Goal: Task Accomplishment & Management: Manage account settings

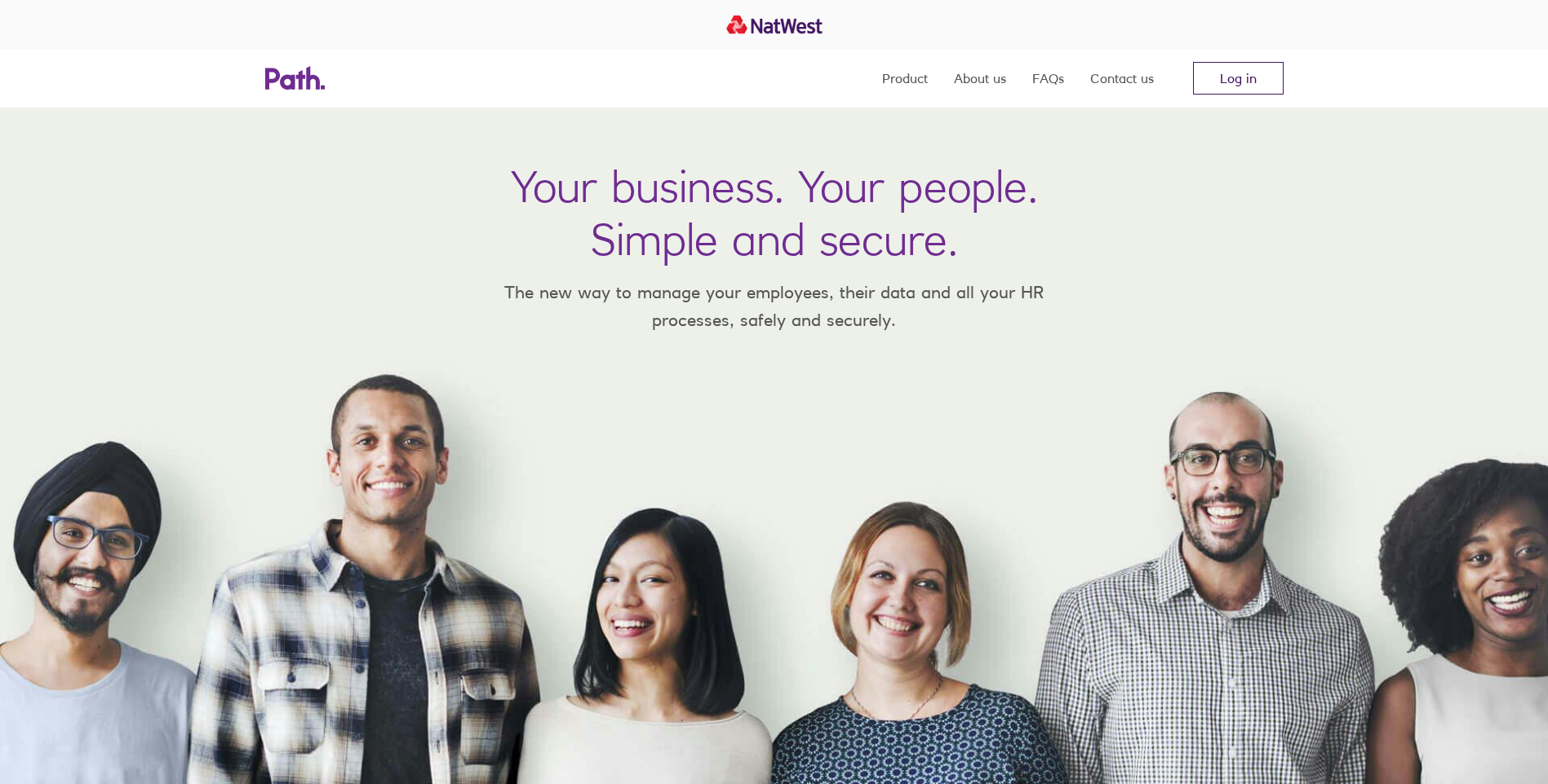
drag, startPoint x: 1254, startPoint y: 94, endPoint x: 1254, endPoint y: 72, distance: 22.0
click at [1254, 92] on link "Log in" at bounding box center [1238, 78] width 91 height 33
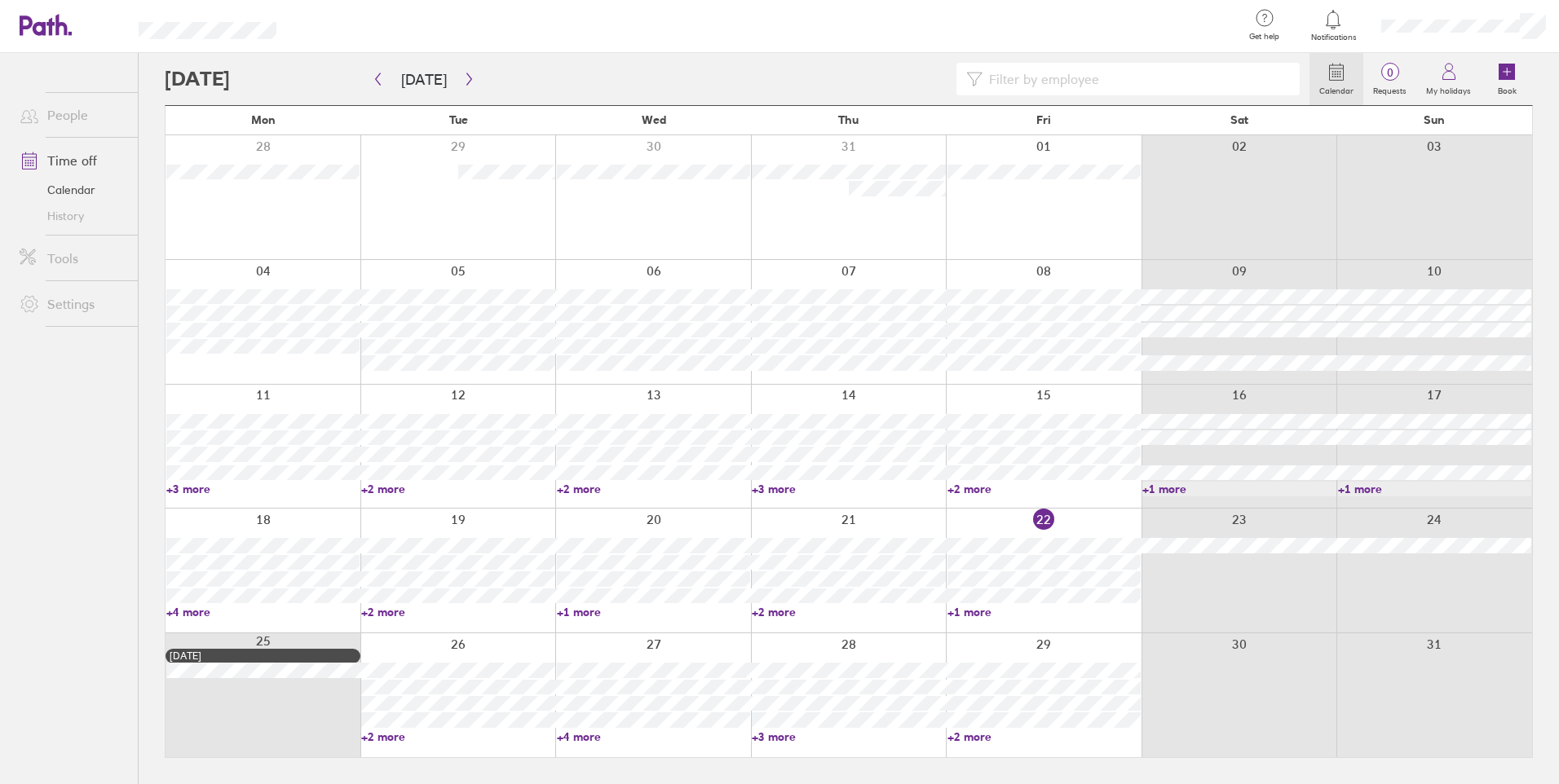
click at [592, 737] on link "+4 more" at bounding box center [653, 737] width 194 height 15
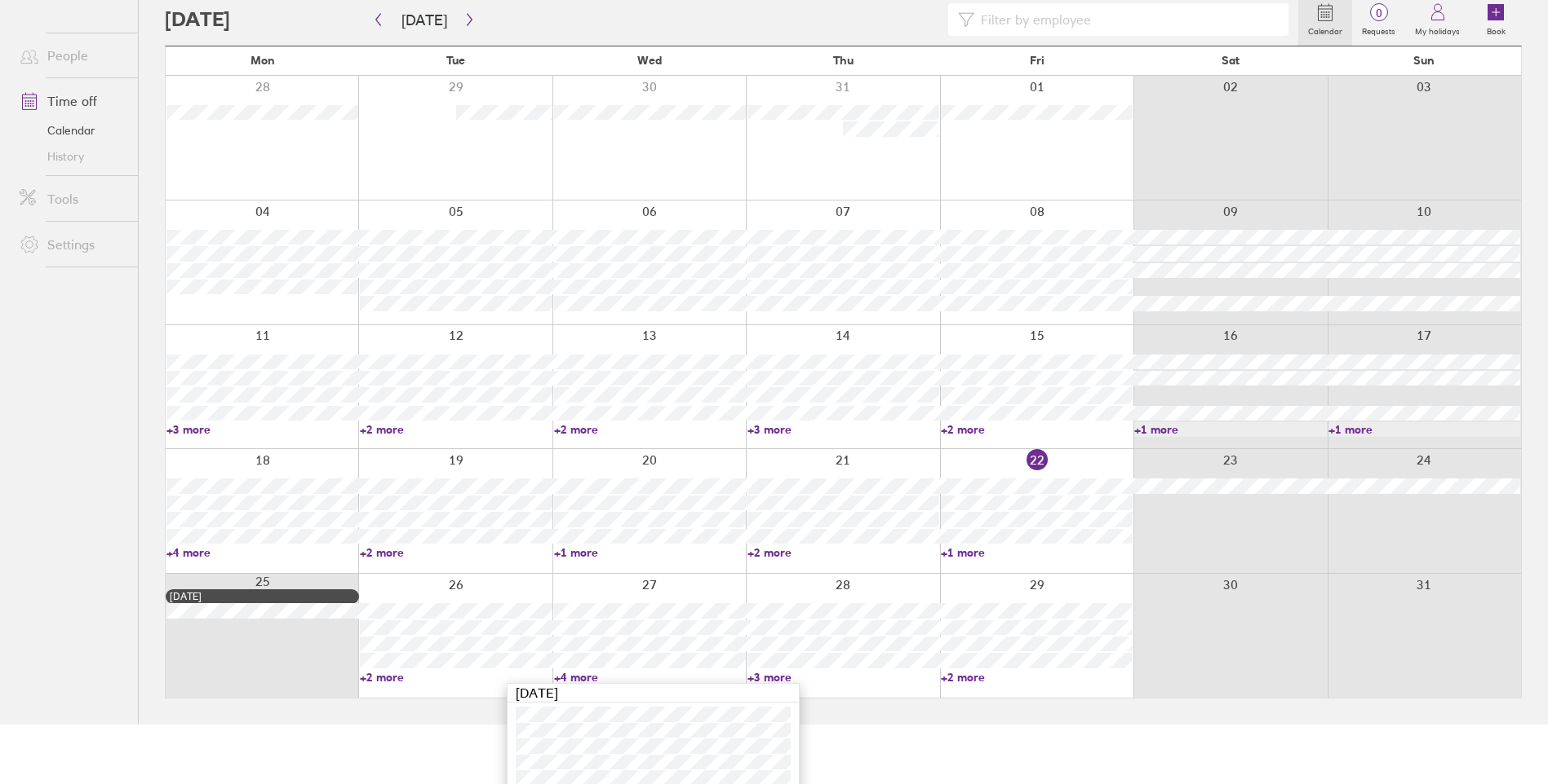
scroll to position [119, 0]
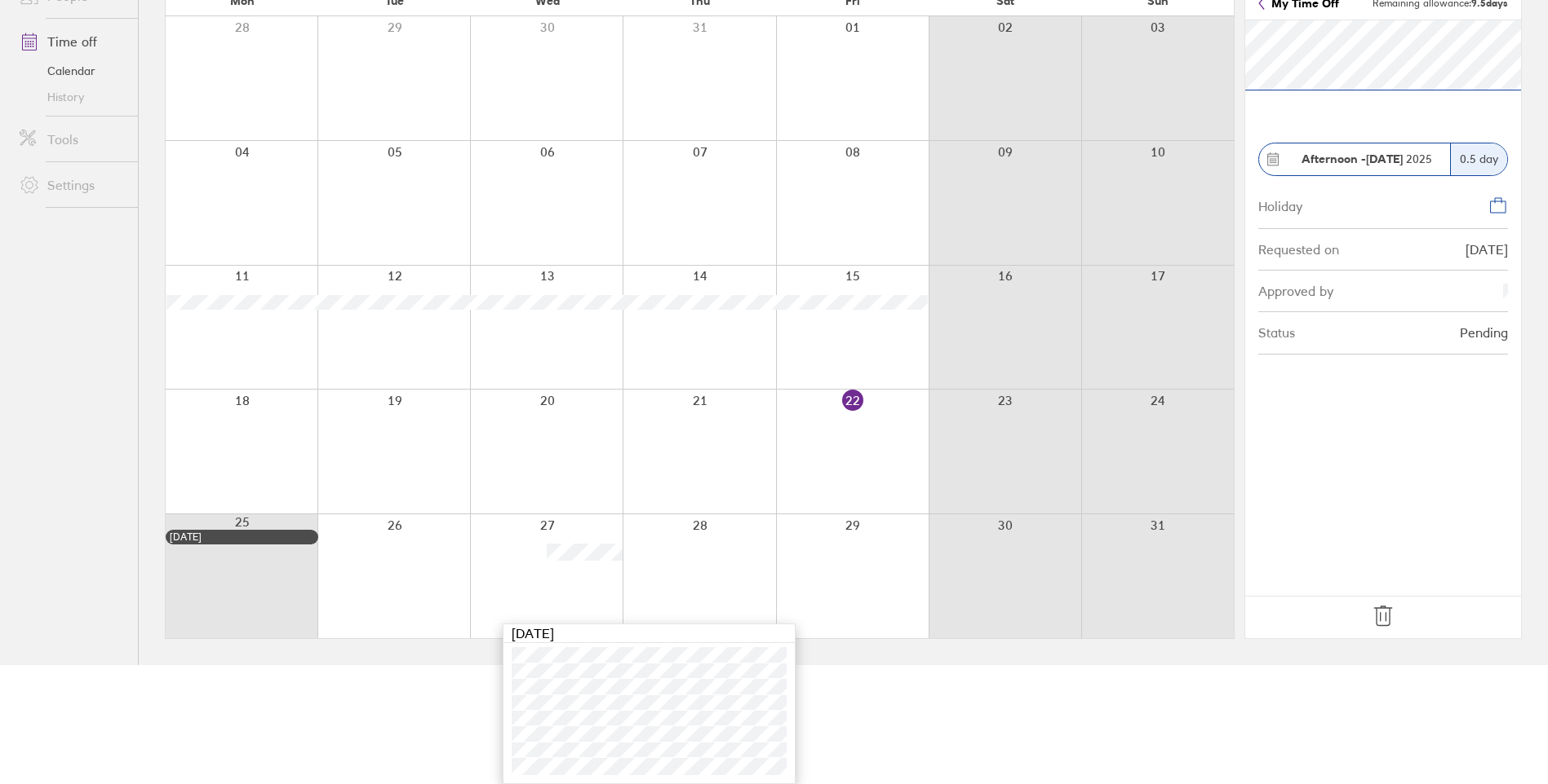
click at [1381, 611] on icon at bounding box center [1383, 616] width 26 height 26
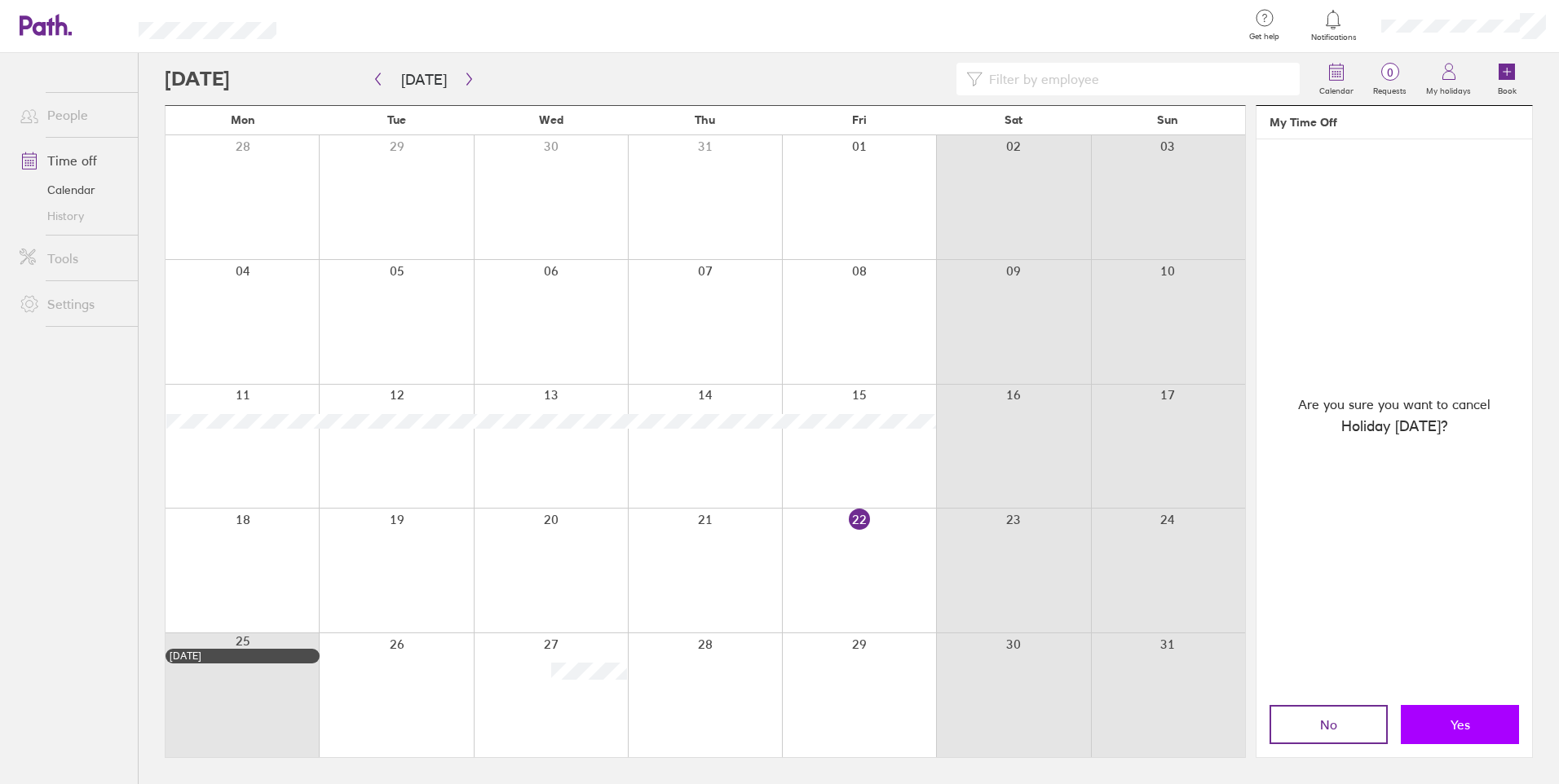
click at [1471, 710] on button "Yes" at bounding box center [1460, 724] width 118 height 39
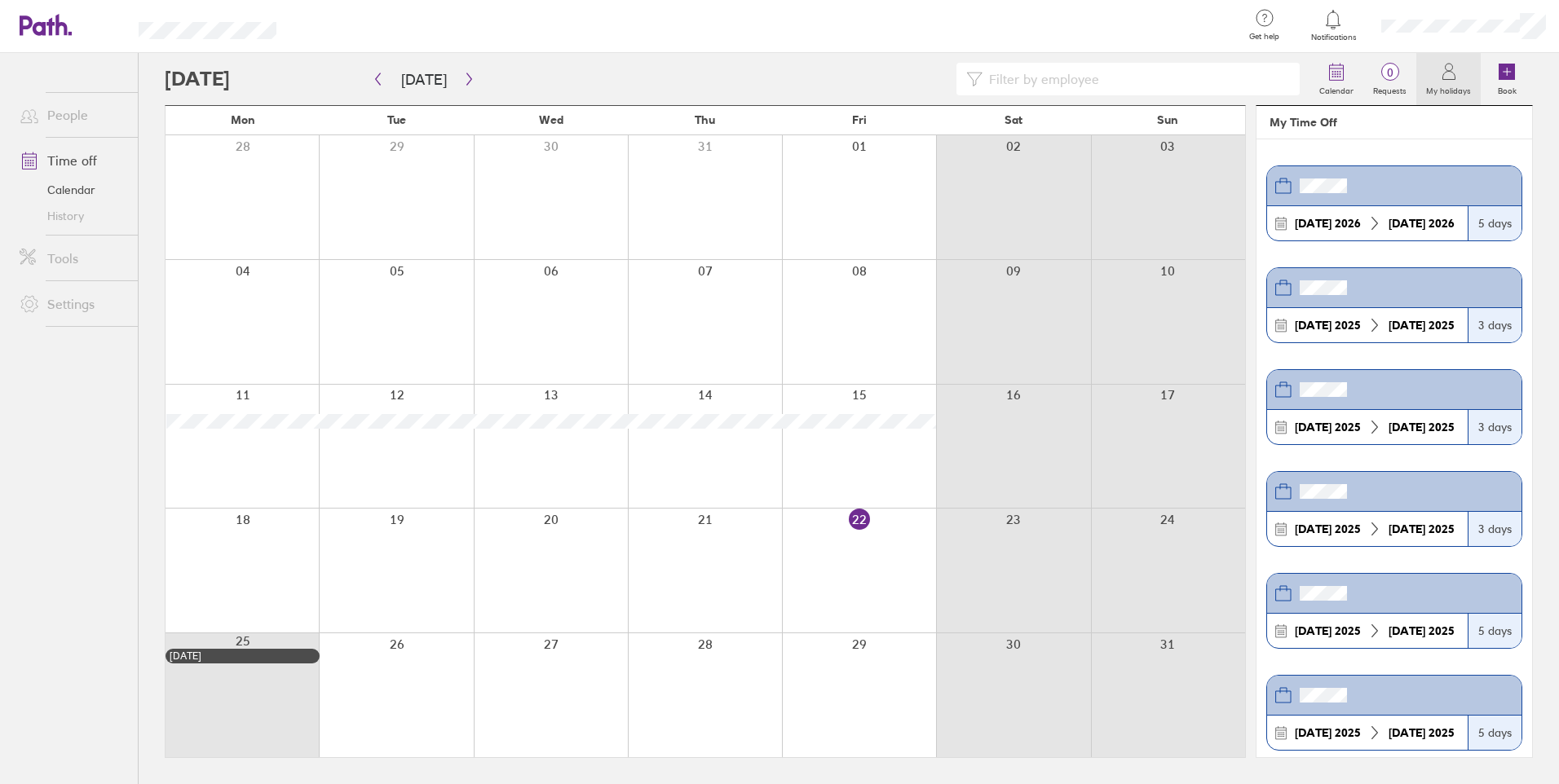
click at [1445, 68] on icon at bounding box center [1449, 72] width 20 height 20
click at [1446, 75] on icon at bounding box center [1449, 72] width 20 height 20
click at [1505, 73] on icon at bounding box center [1507, 72] width 16 height 16
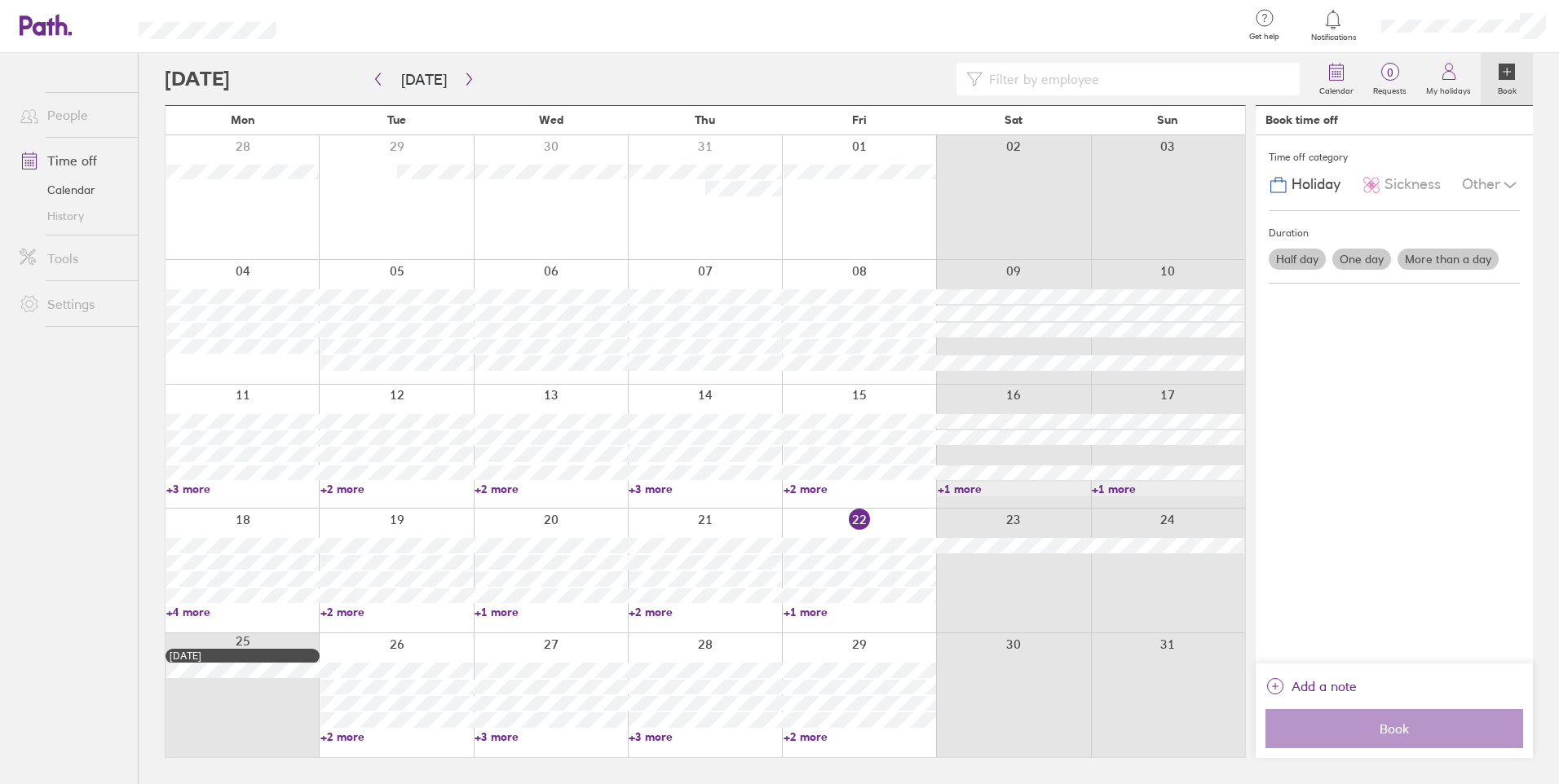
click at [1367, 263] on label "One day" at bounding box center [1362, 259] width 59 height 21
click at [0, 0] on input "One day" at bounding box center [0, 0] width 0 height 0
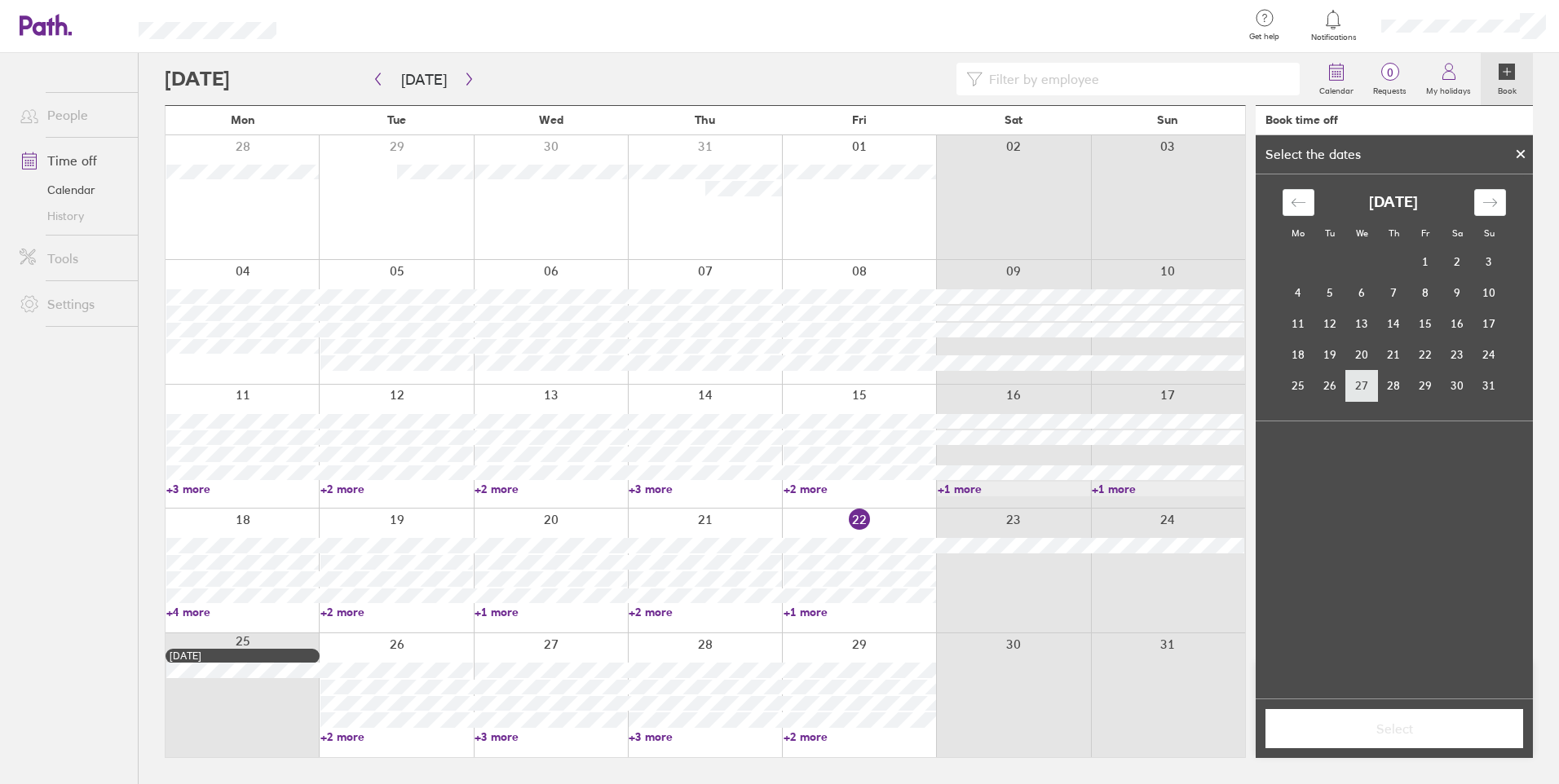
click at [1353, 391] on td "27" at bounding box center [1362, 385] width 32 height 31
click at [1399, 722] on span "Select" at bounding box center [1395, 729] width 234 height 15
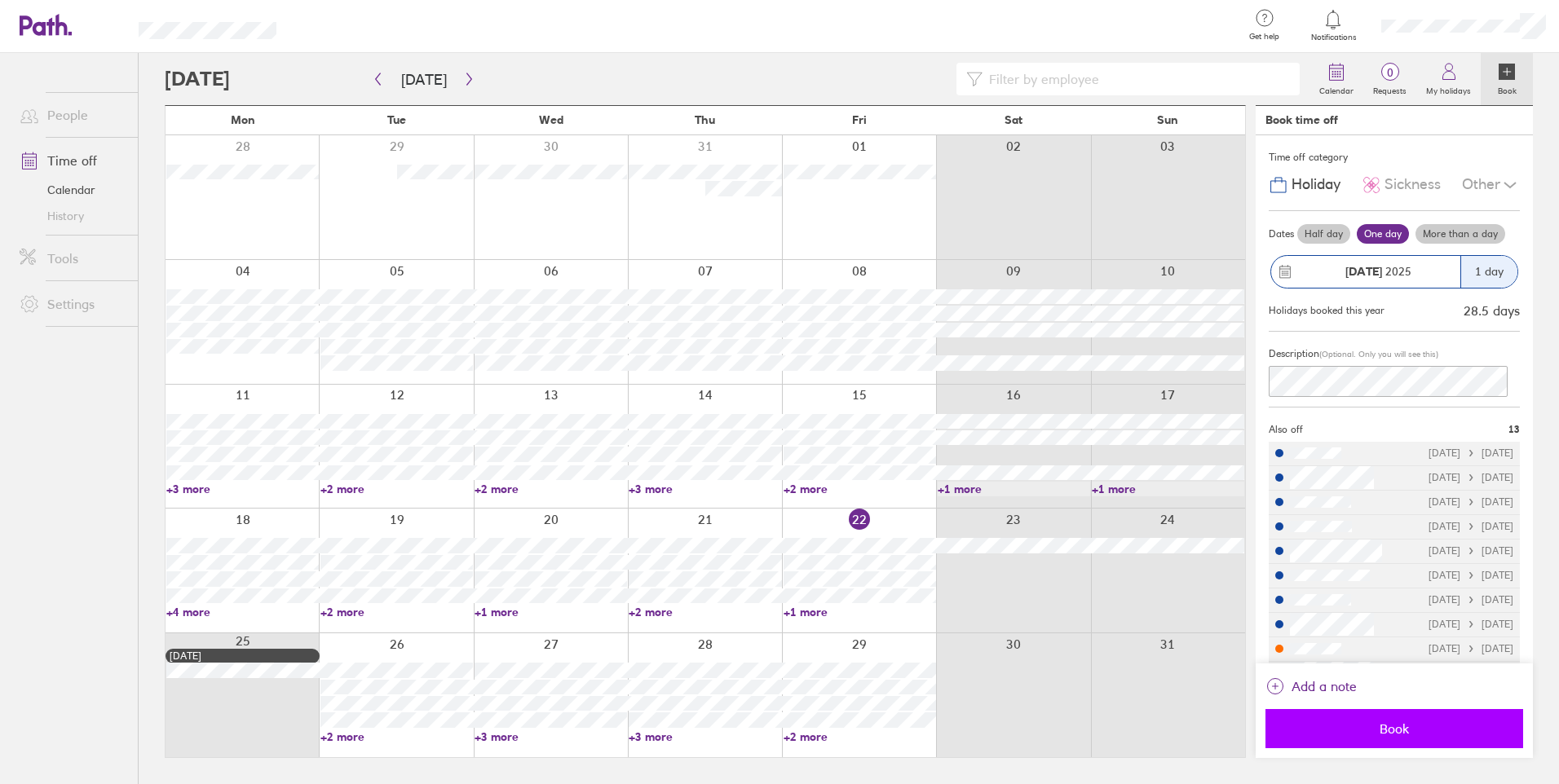
click at [1432, 734] on span "Book" at bounding box center [1395, 729] width 234 height 15
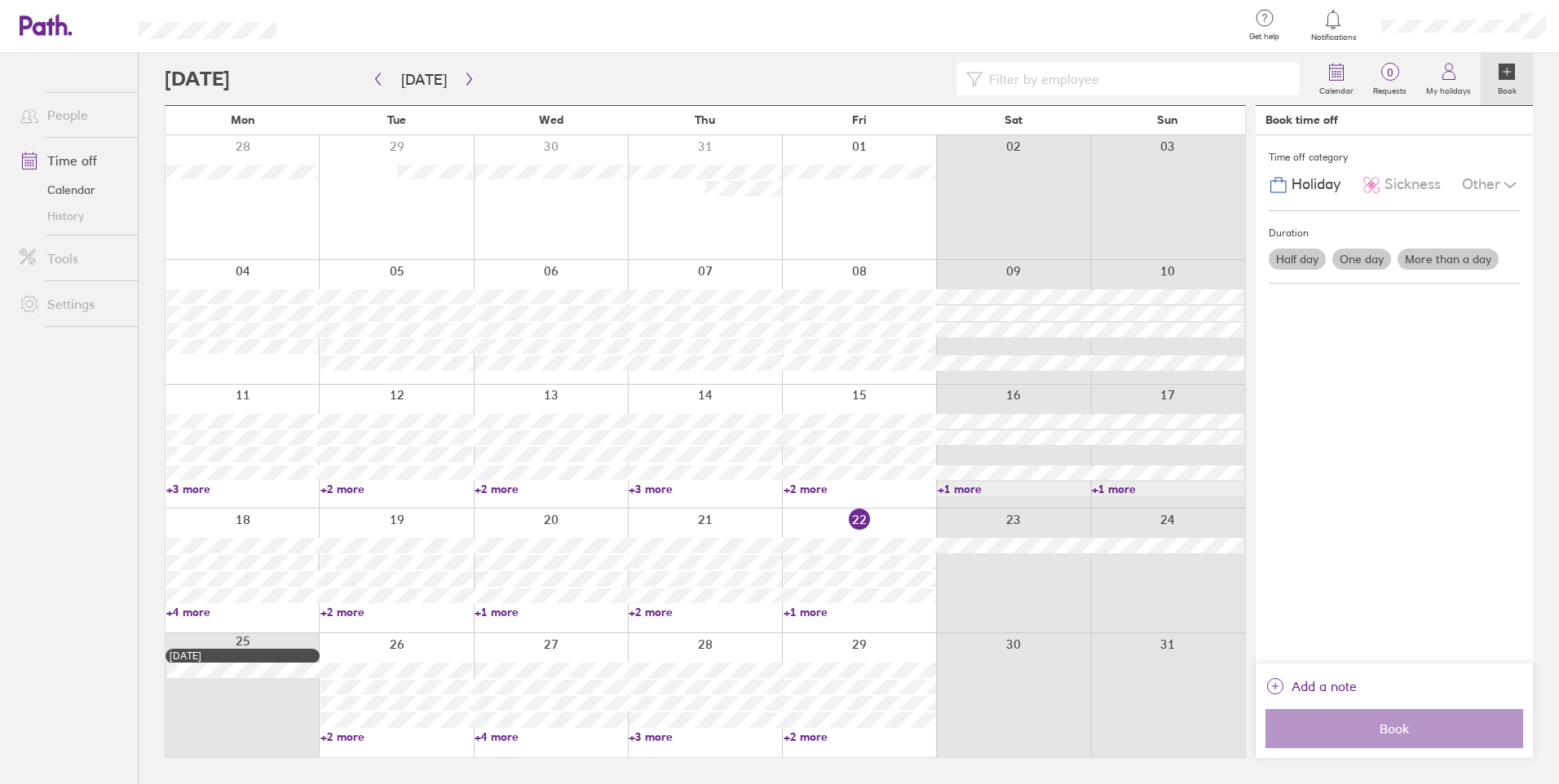
click at [1485, 16] on div at bounding box center [1464, 25] width 191 height 52
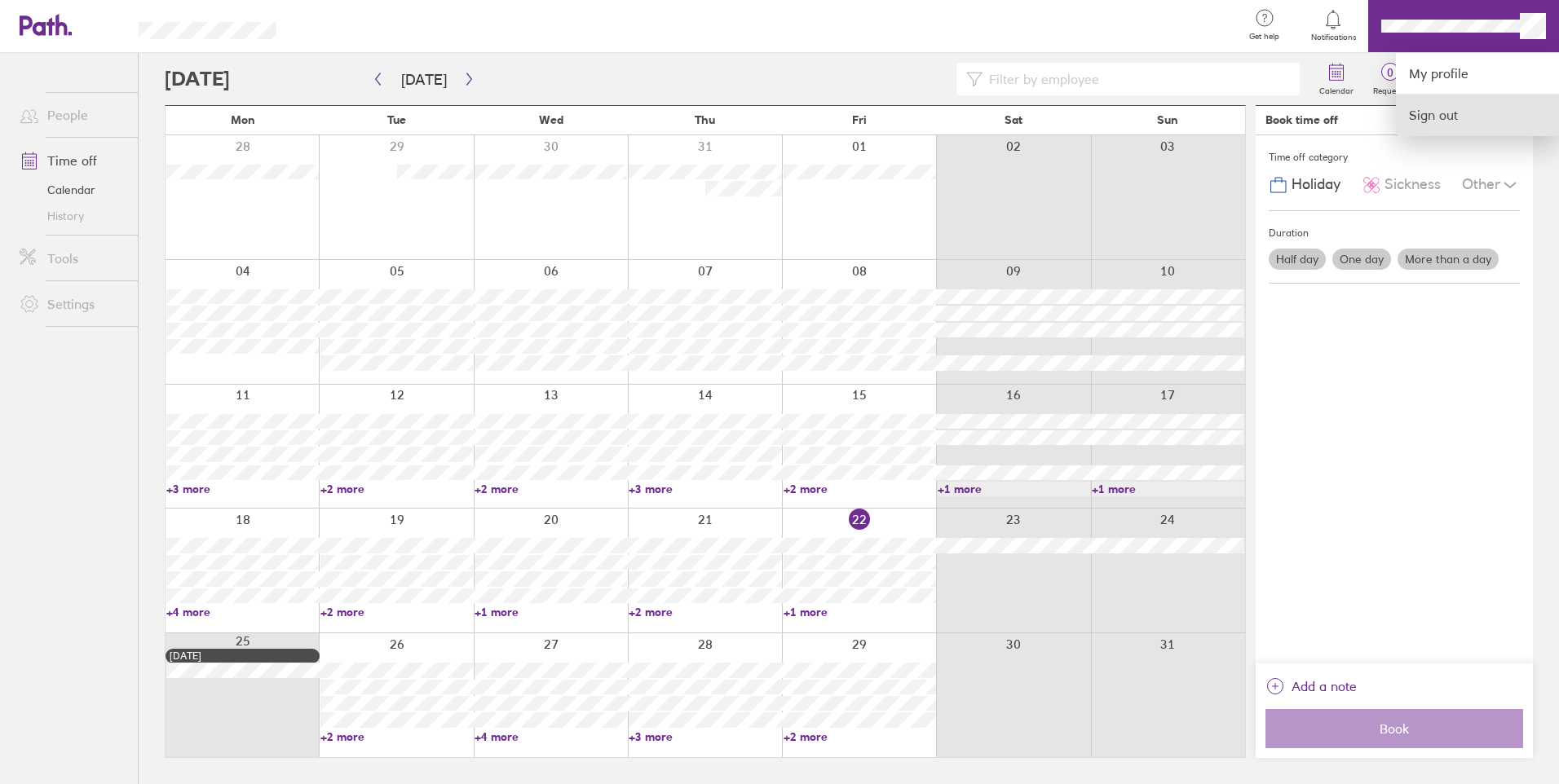
click at [1463, 114] on link "Sign out" at bounding box center [1478, 114] width 164 height 41
